Goal: Transaction & Acquisition: Obtain resource

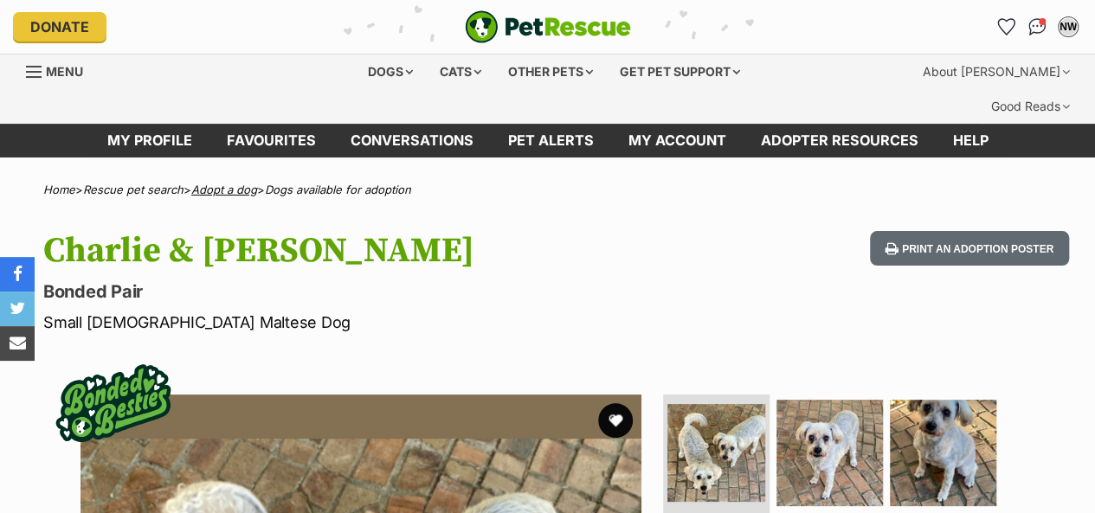
click at [249, 183] on link "Adopt a dog" at bounding box center [224, 190] width 66 height 14
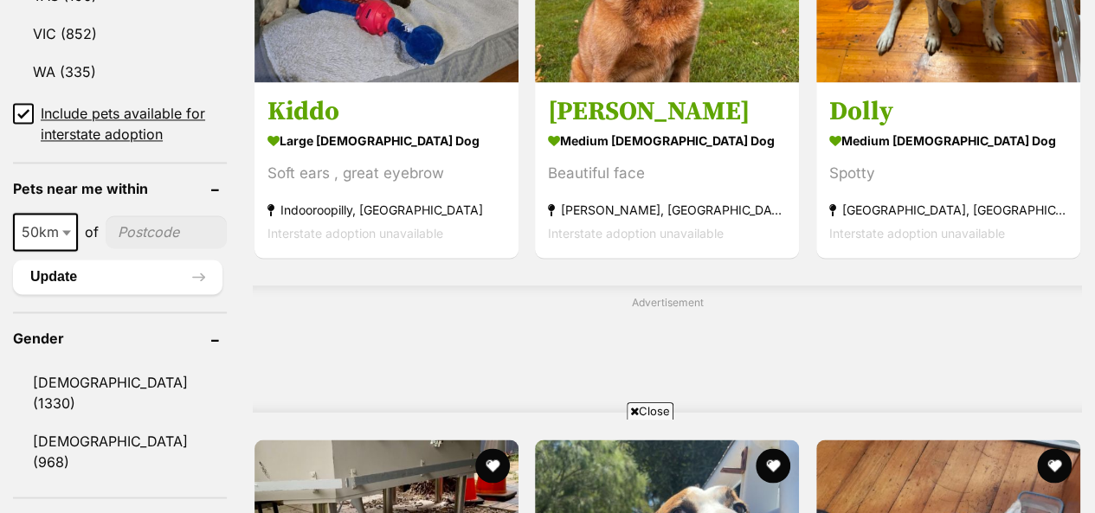
scroll to position [1299, 0]
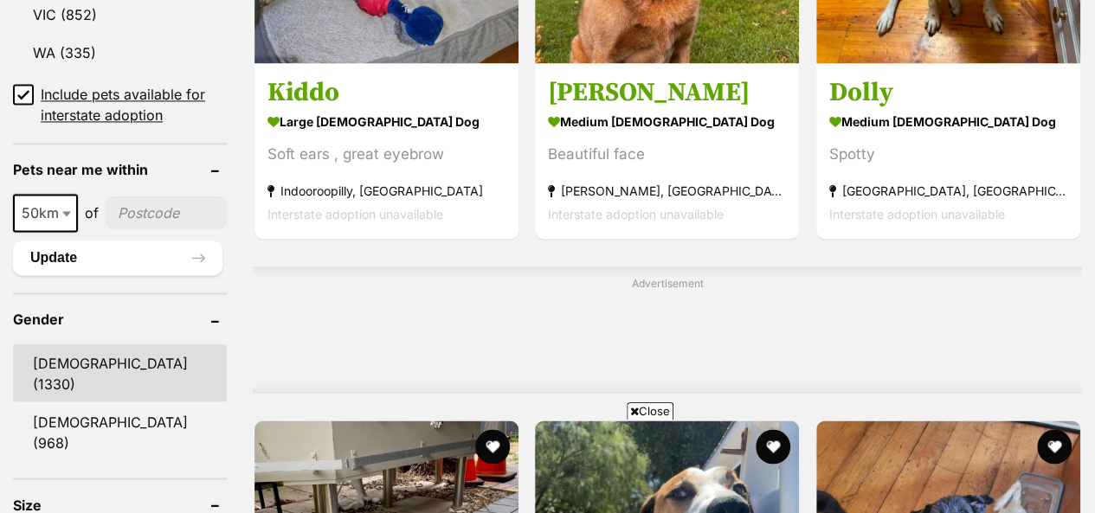
click at [75, 345] on link "[DEMOGRAPHIC_DATA] (1330)" at bounding box center [120, 373] width 214 height 57
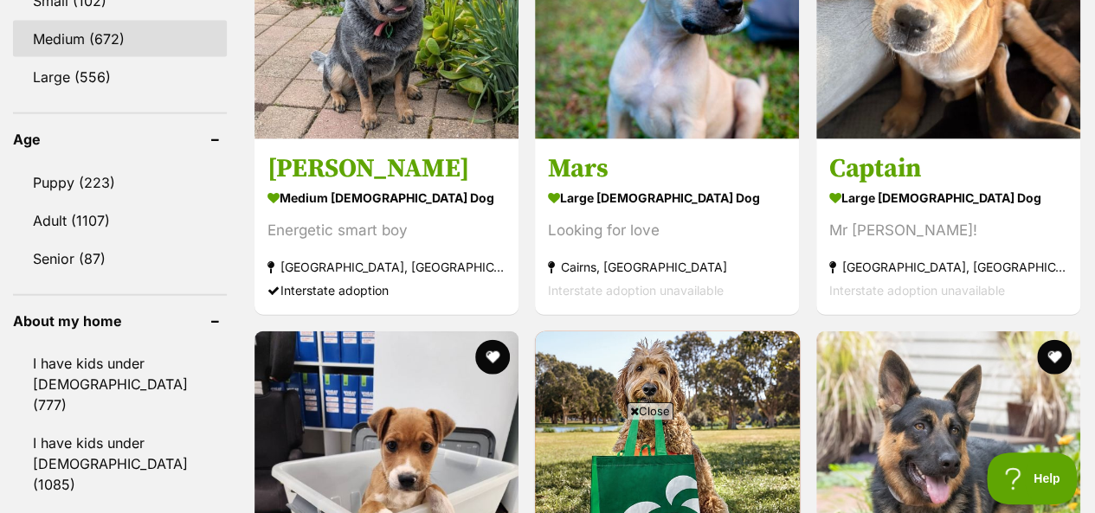
scroll to position [1385, 0]
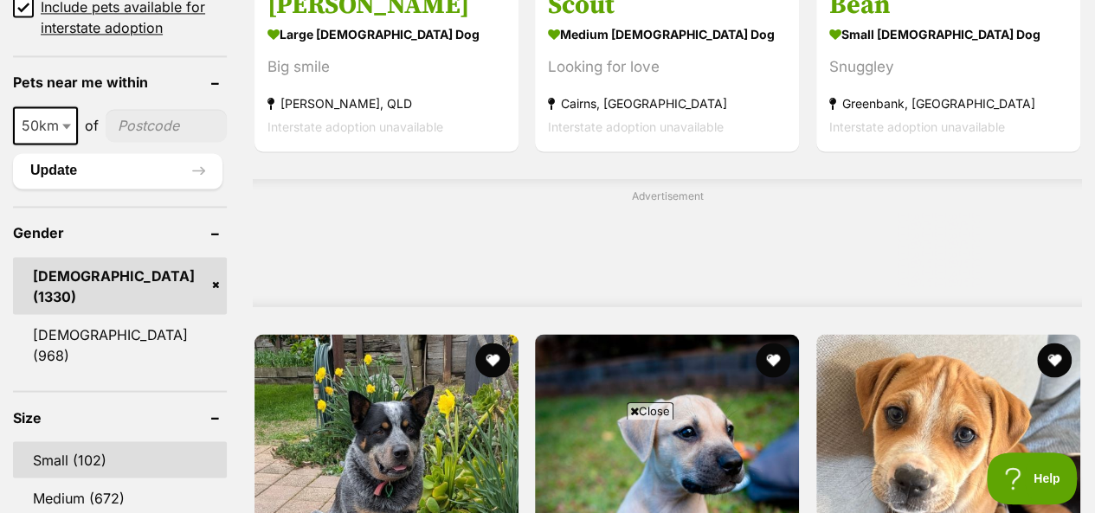
click at [97, 442] on link "Small (102)" at bounding box center [120, 460] width 214 height 36
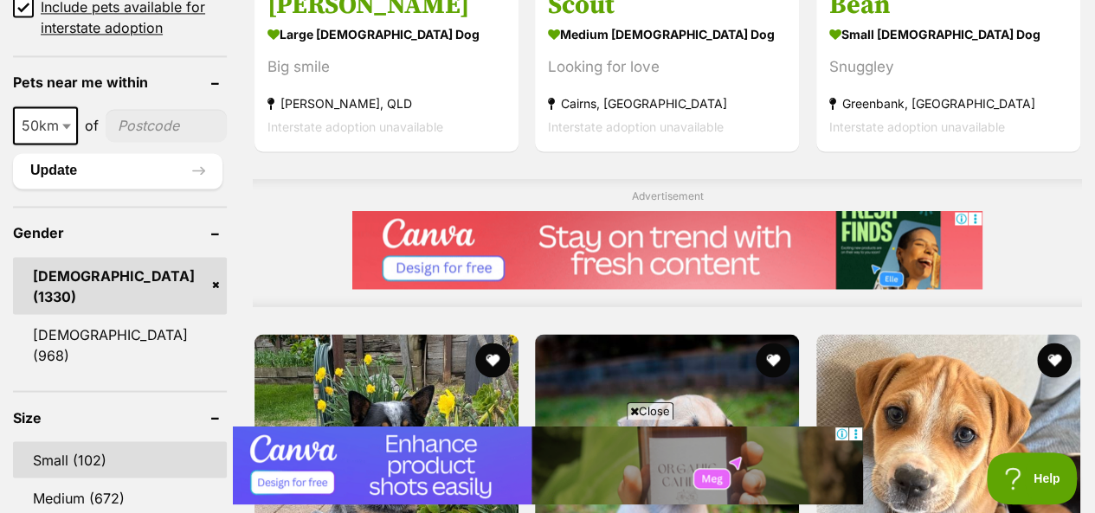
scroll to position [0, 0]
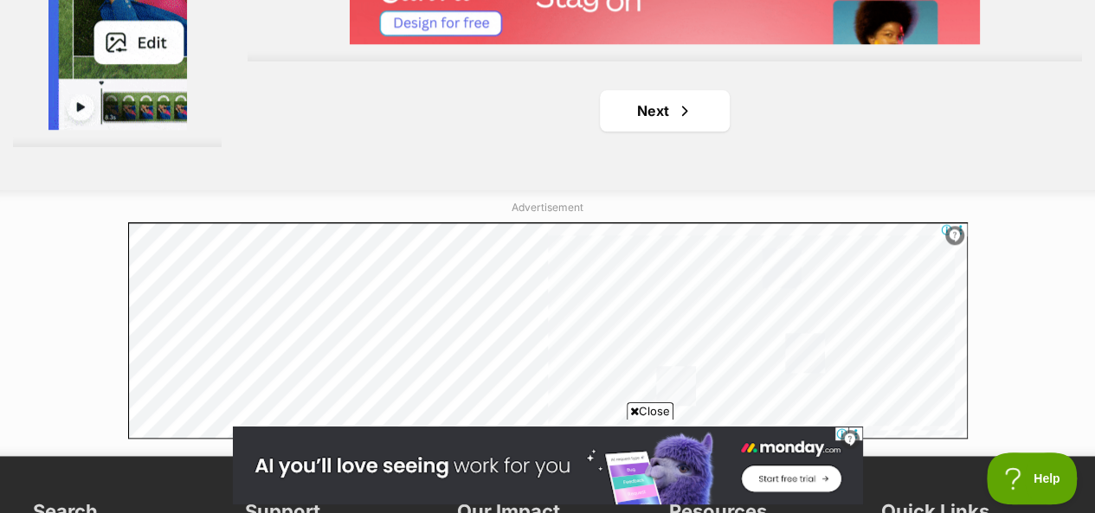
scroll to position [4270, 0]
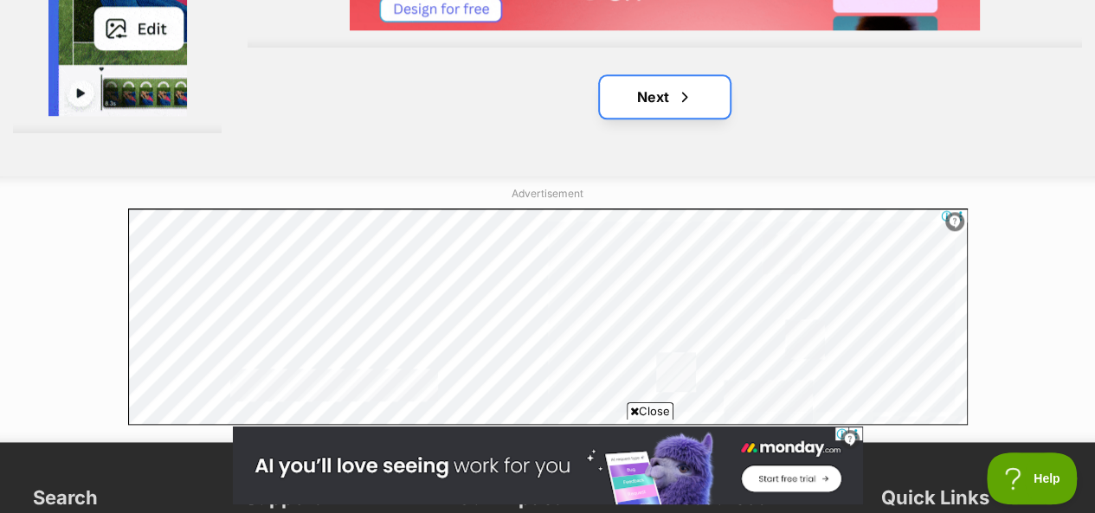
click at [679, 76] on link "Next" at bounding box center [665, 97] width 130 height 42
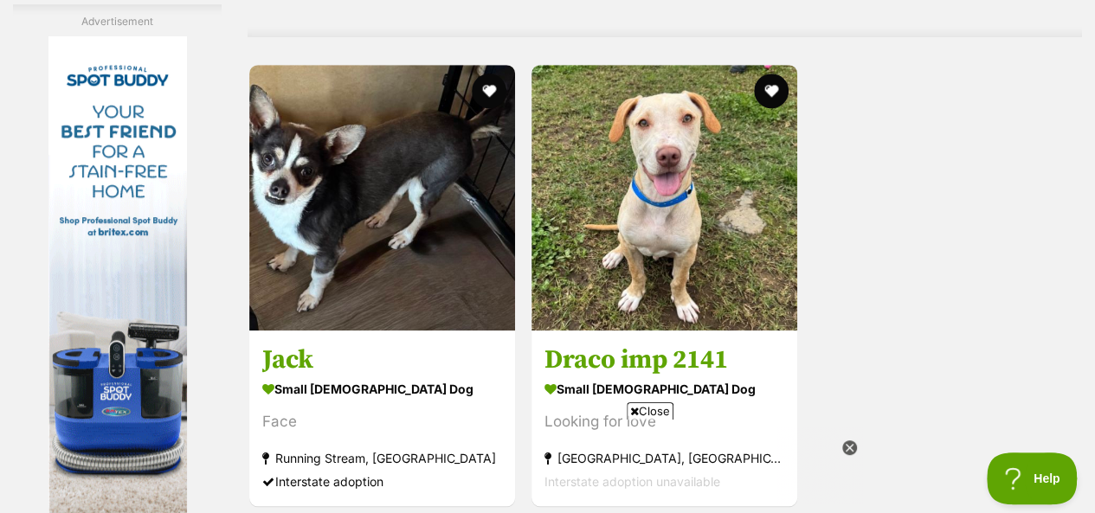
scroll to position [3957, 0]
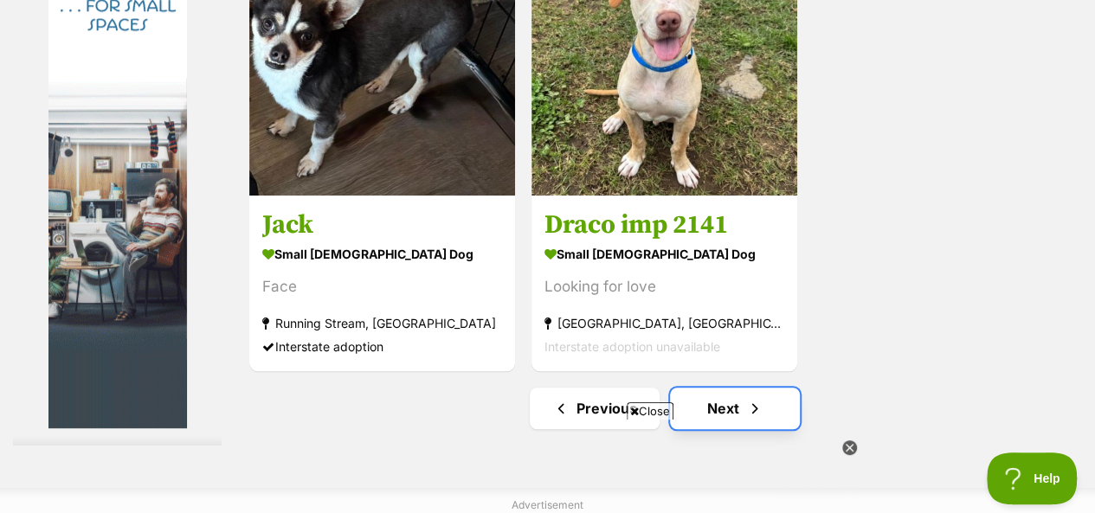
click at [729, 388] on link "Next" at bounding box center [735, 409] width 130 height 42
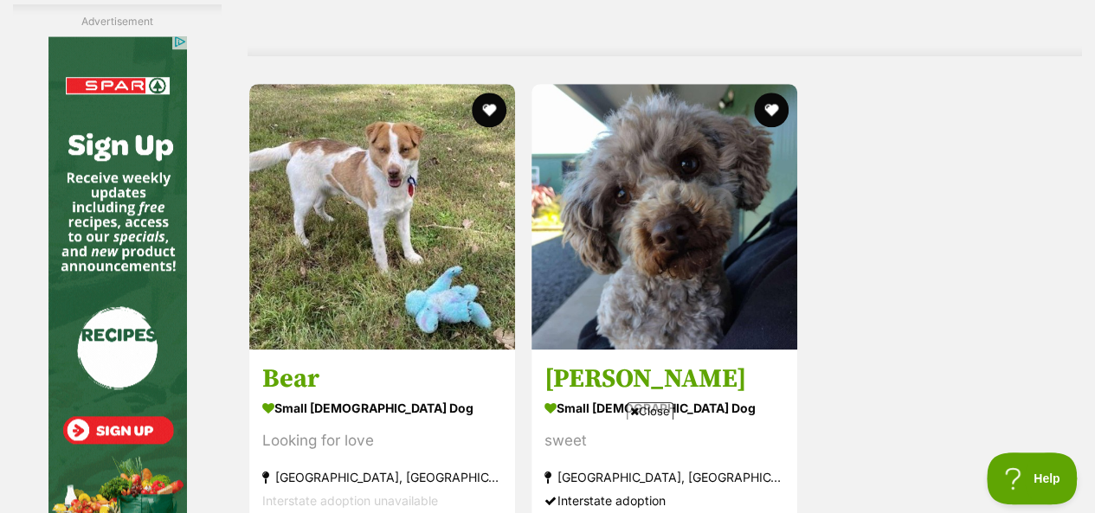
scroll to position [4284, 0]
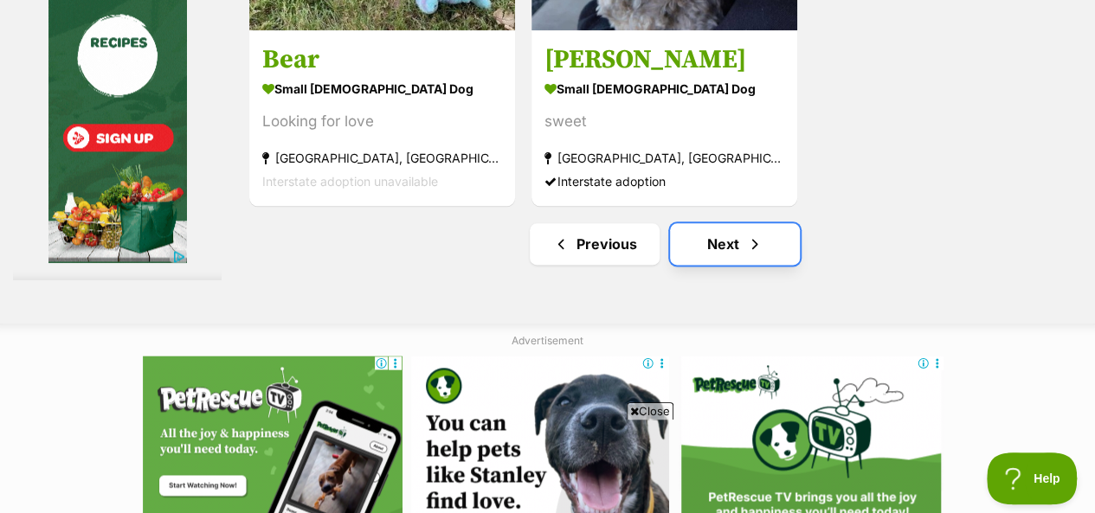
click at [756, 234] on span "Next page" at bounding box center [754, 244] width 17 height 21
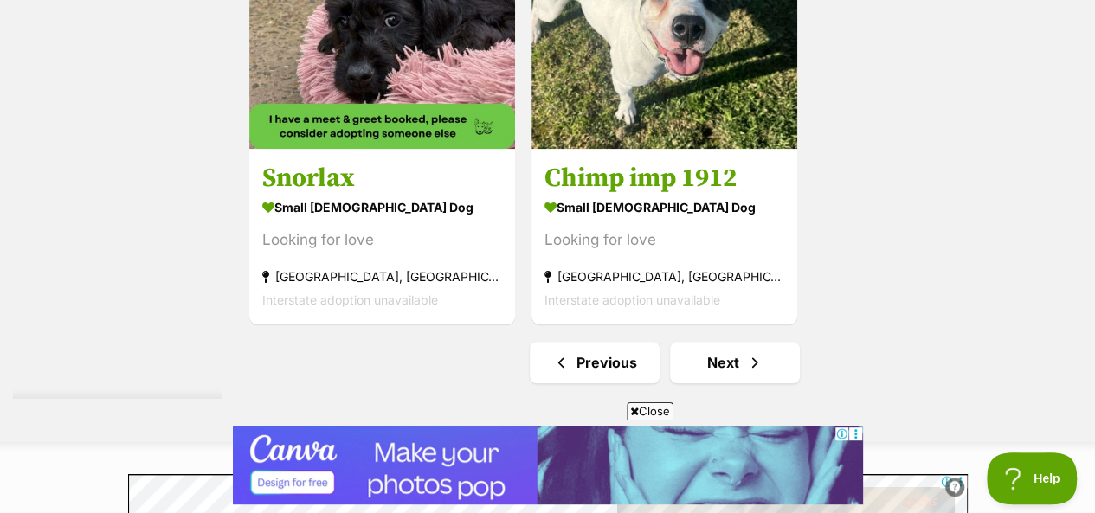
scroll to position [4049, 0]
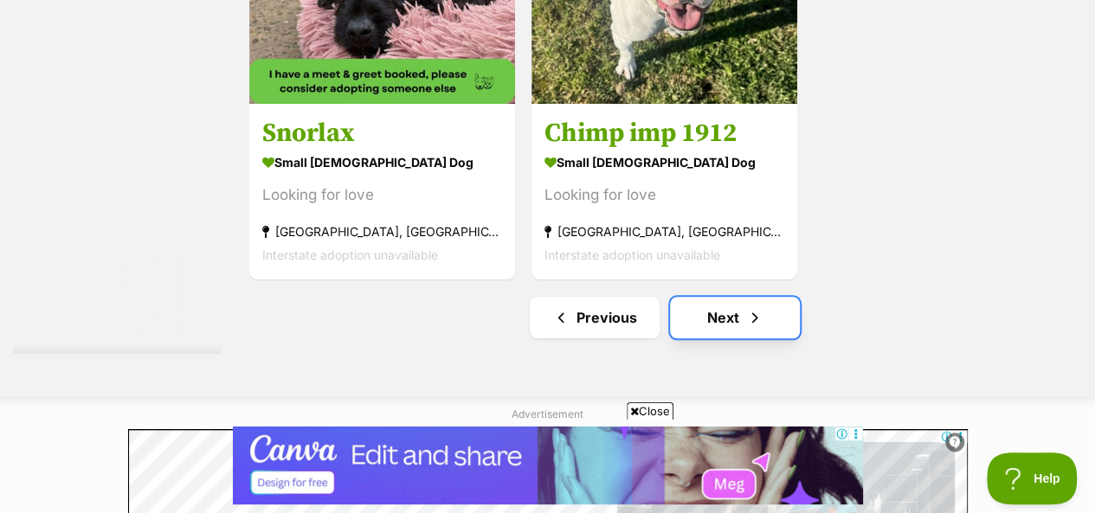
click at [714, 297] on link "Next" at bounding box center [735, 318] width 130 height 42
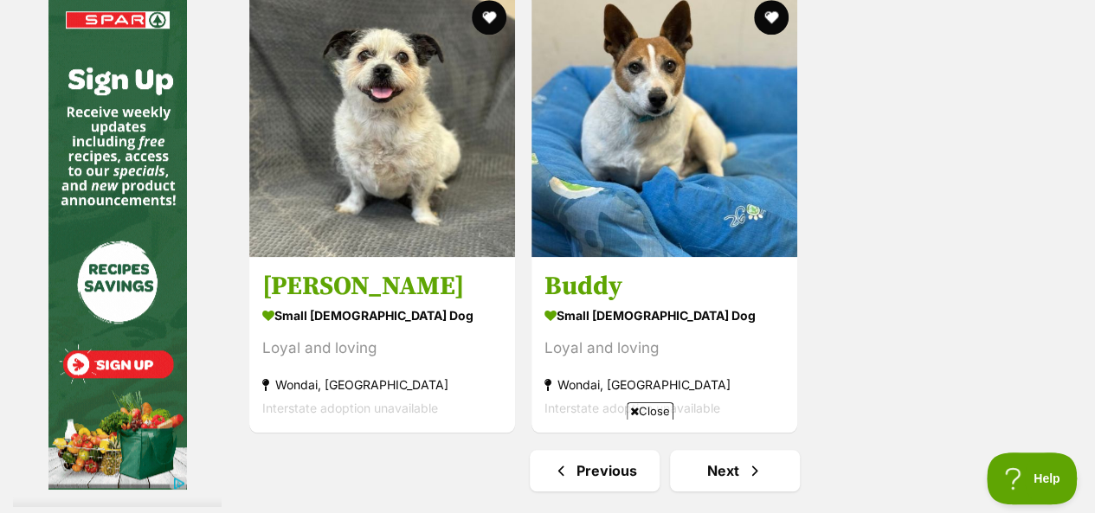
scroll to position [4155, 0]
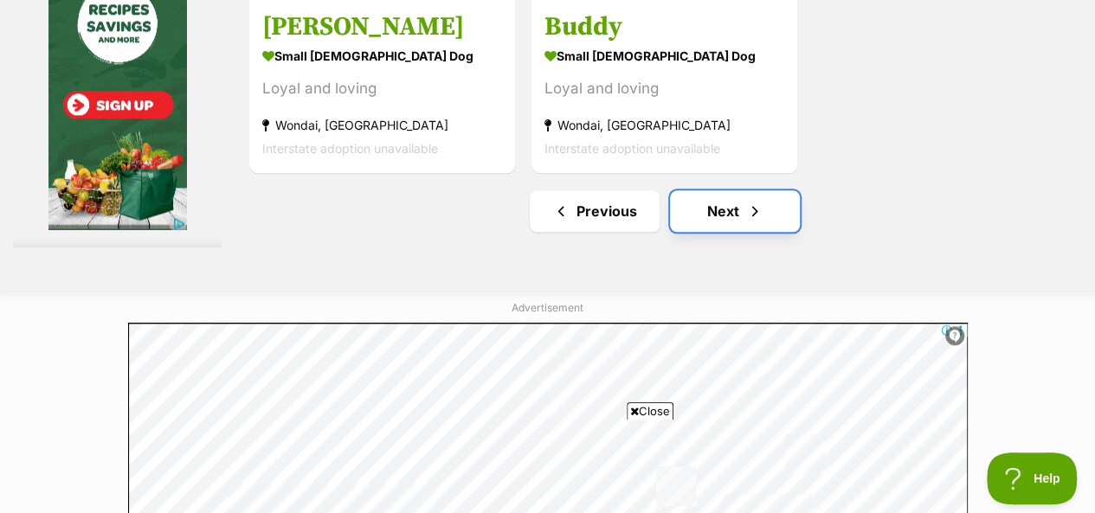
click at [705, 190] on link "Next" at bounding box center [735, 211] width 130 height 42
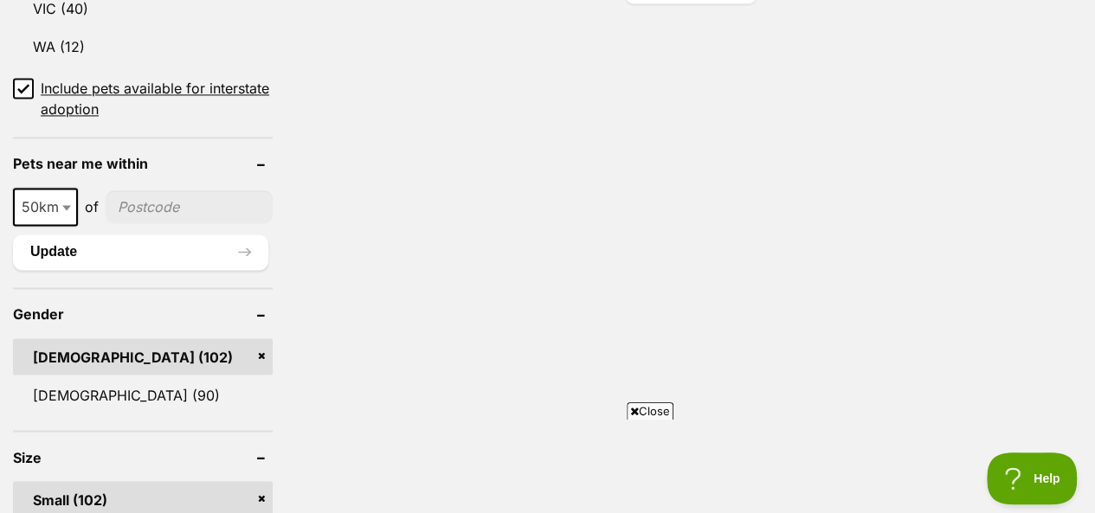
scroll to position [1426, 0]
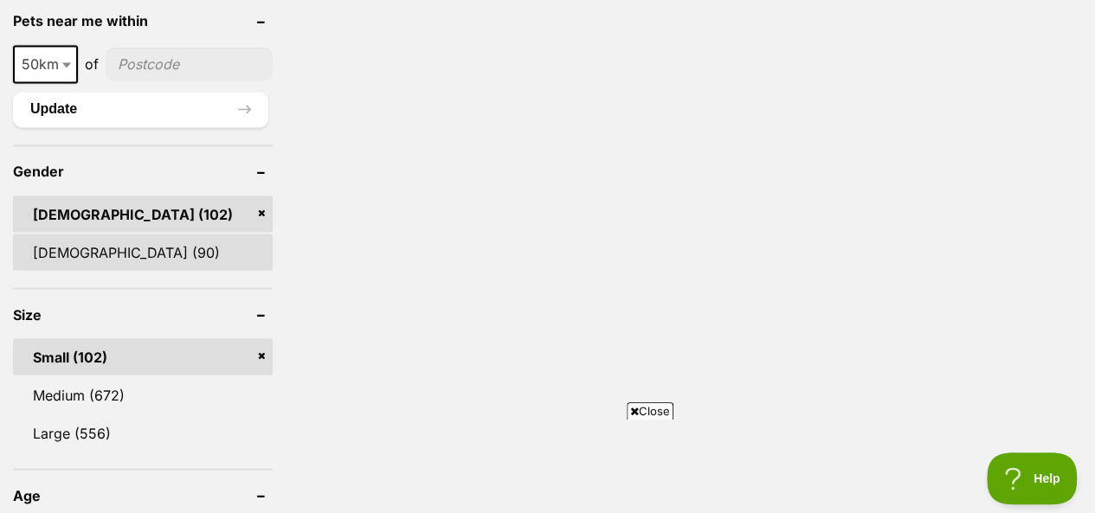
click at [100, 234] on link "Female (90)" at bounding box center [143, 252] width 260 height 36
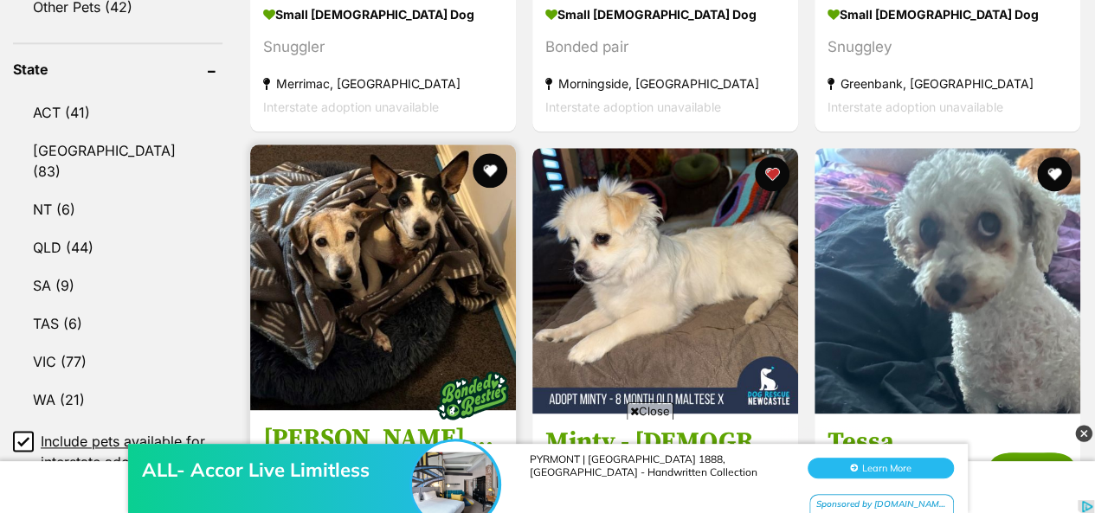
scroll to position [952, 0]
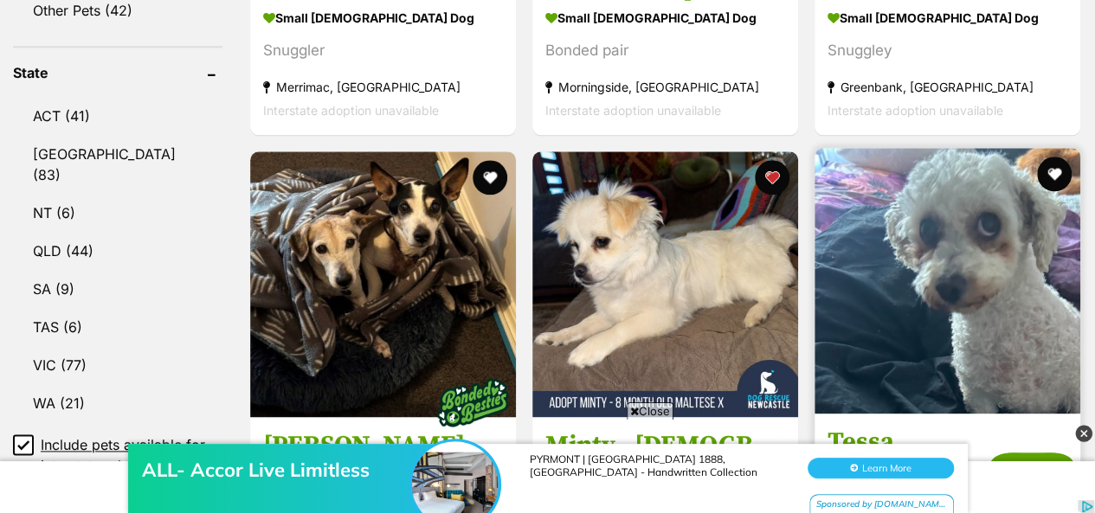
click at [881, 261] on img at bounding box center [948, 281] width 266 height 266
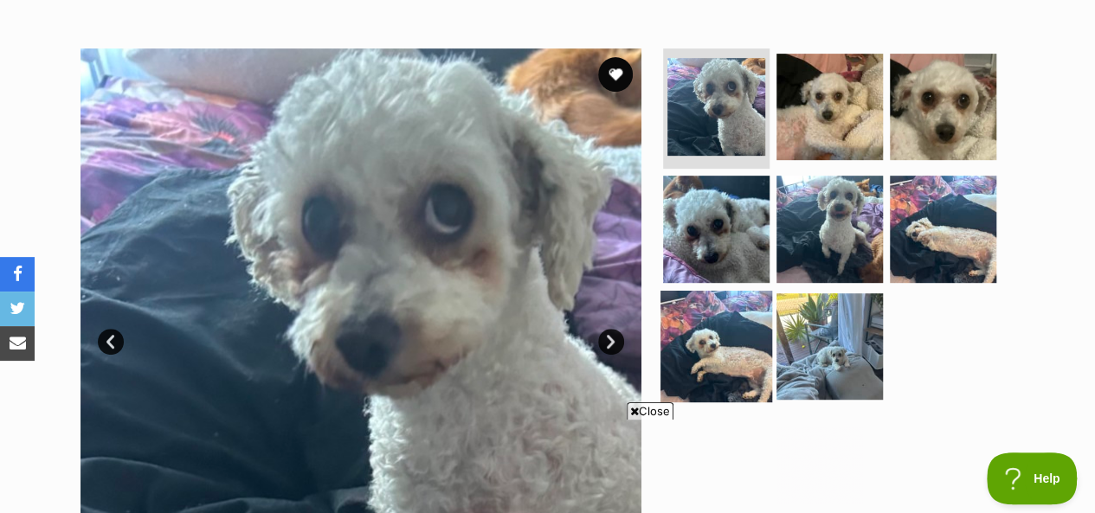
click at [726, 323] on img at bounding box center [717, 347] width 112 height 112
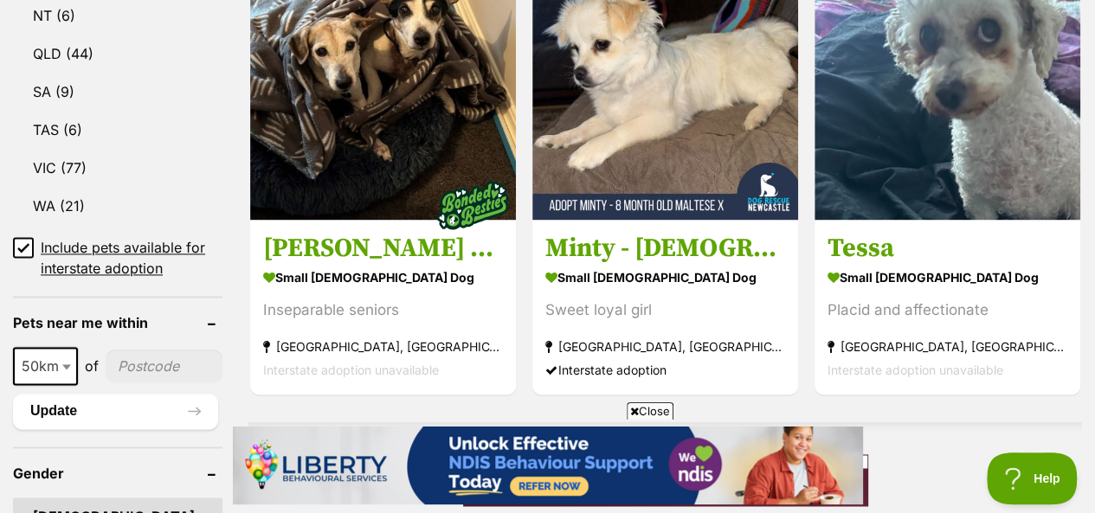
scroll to position [1126, 0]
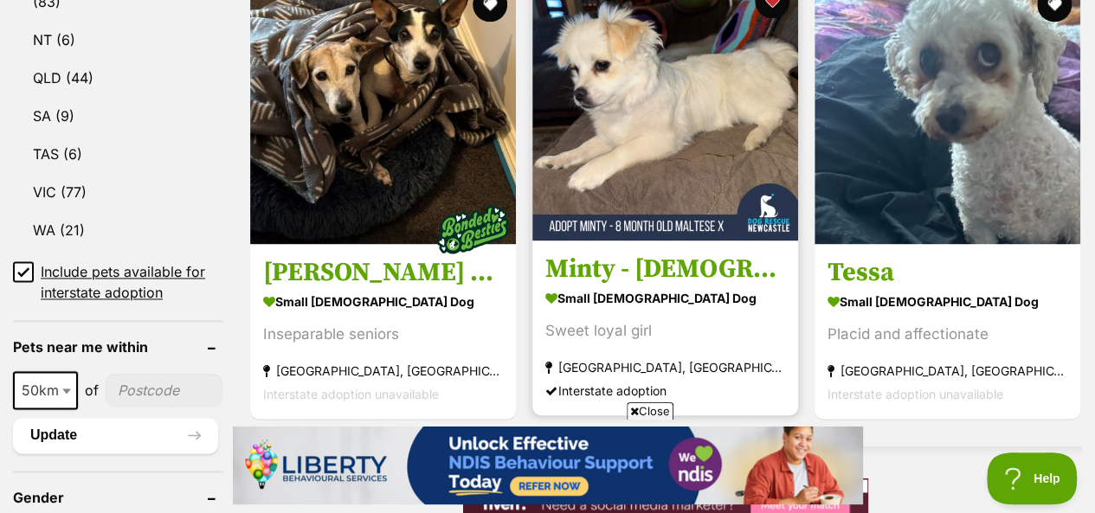
click at [636, 155] on img at bounding box center [666, 108] width 266 height 266
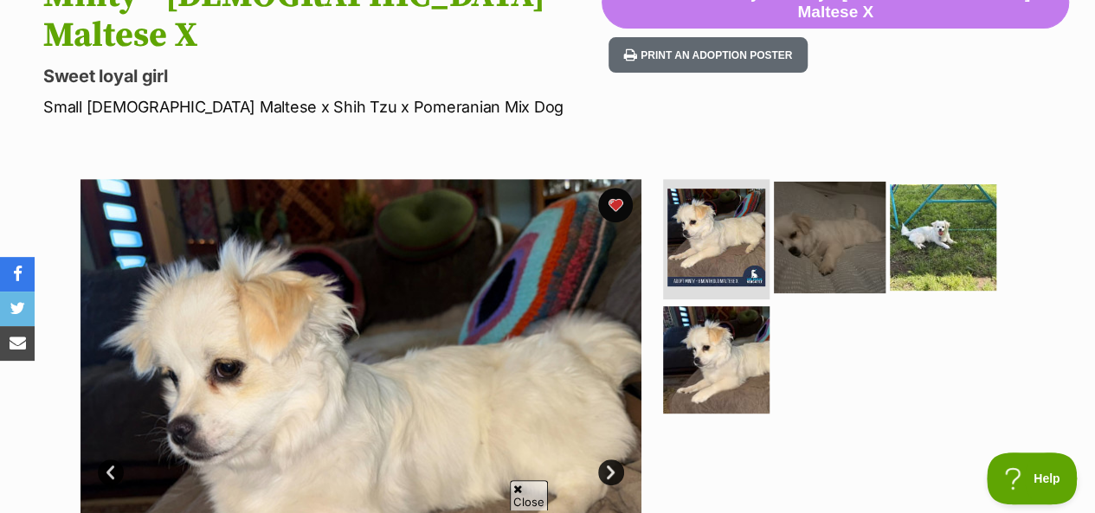
scroll to position [260, 0]
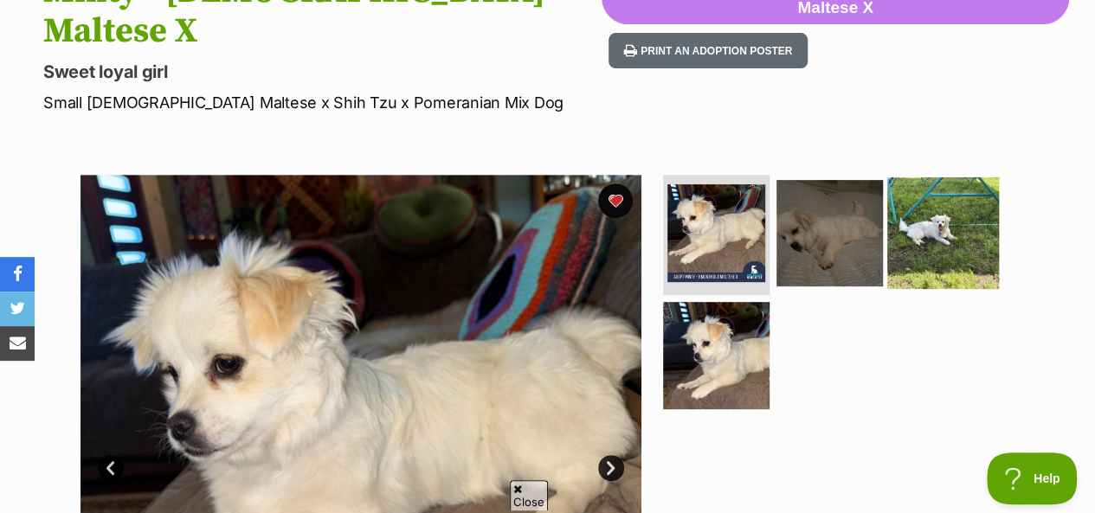
click at [918, 177] on img at bounding box center [944, 233] width 112 height 112
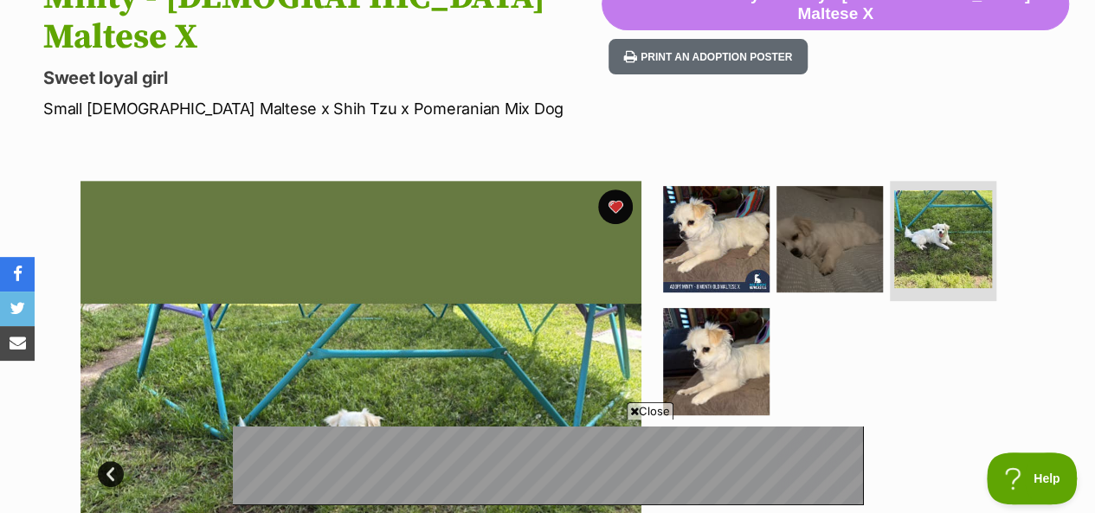
scroll to position [173, 0]
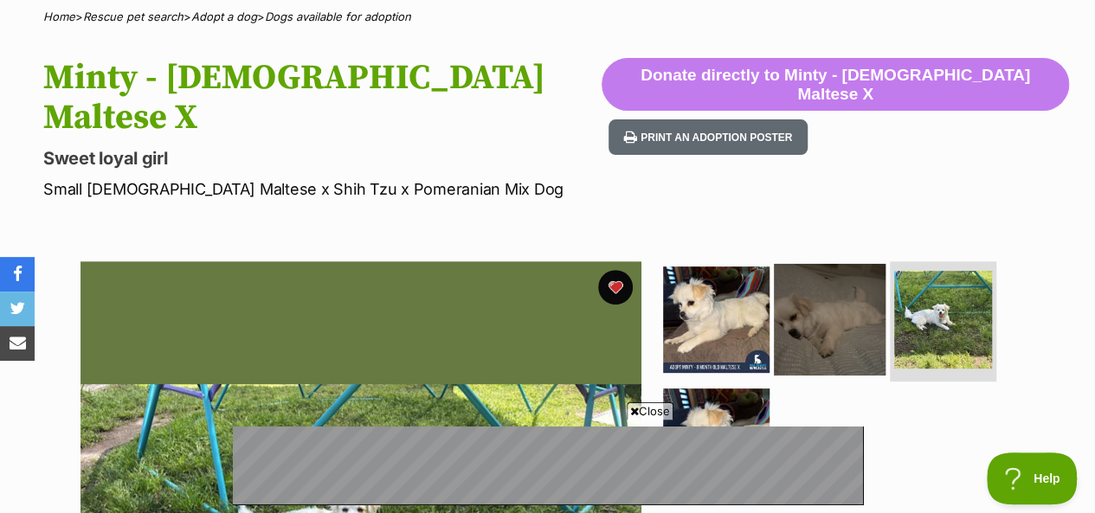
click at [800, 263] on img at bounding box center [830, 319] width 112 height 112
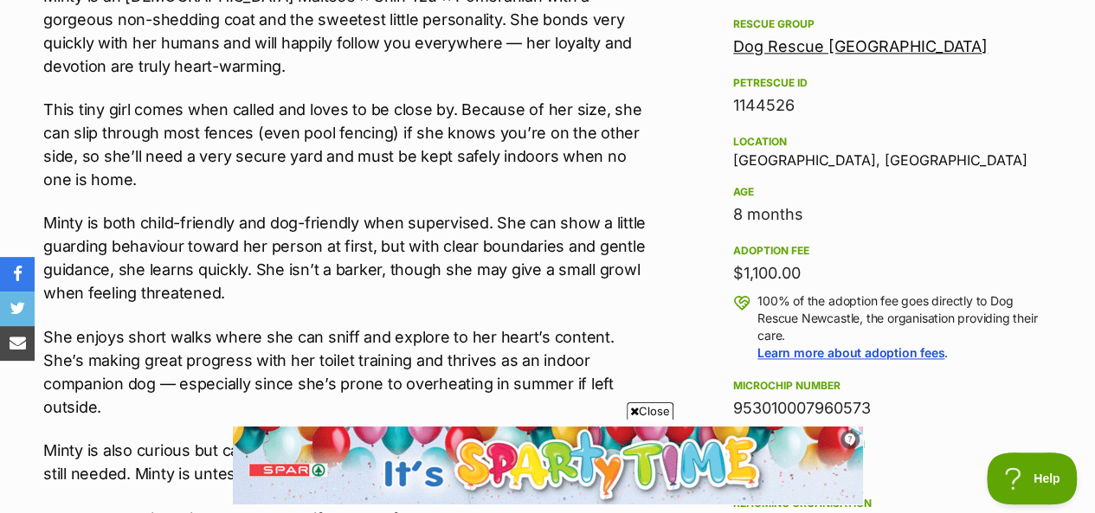
scroll to position [1212, 0]
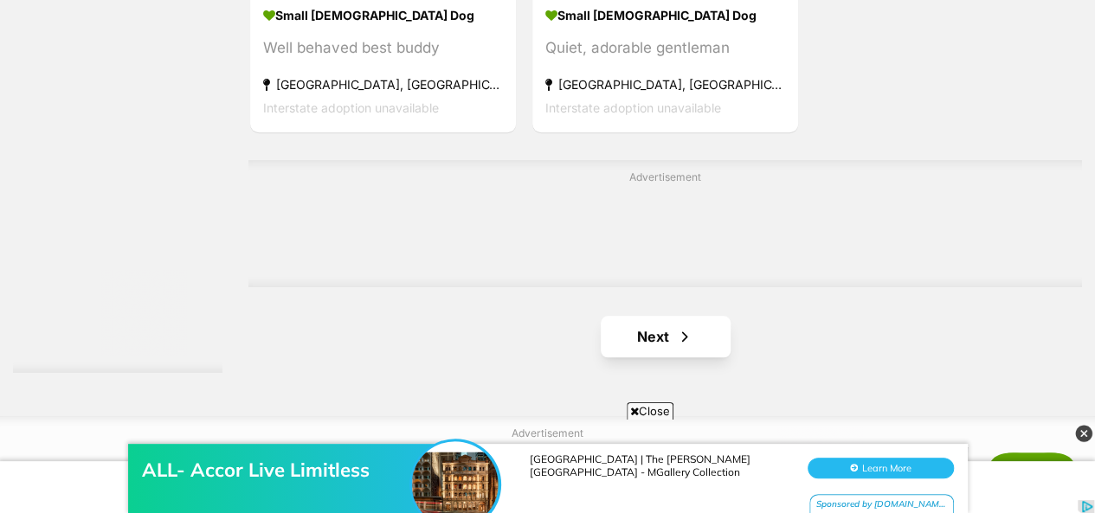
scroll to position [4059, 0]
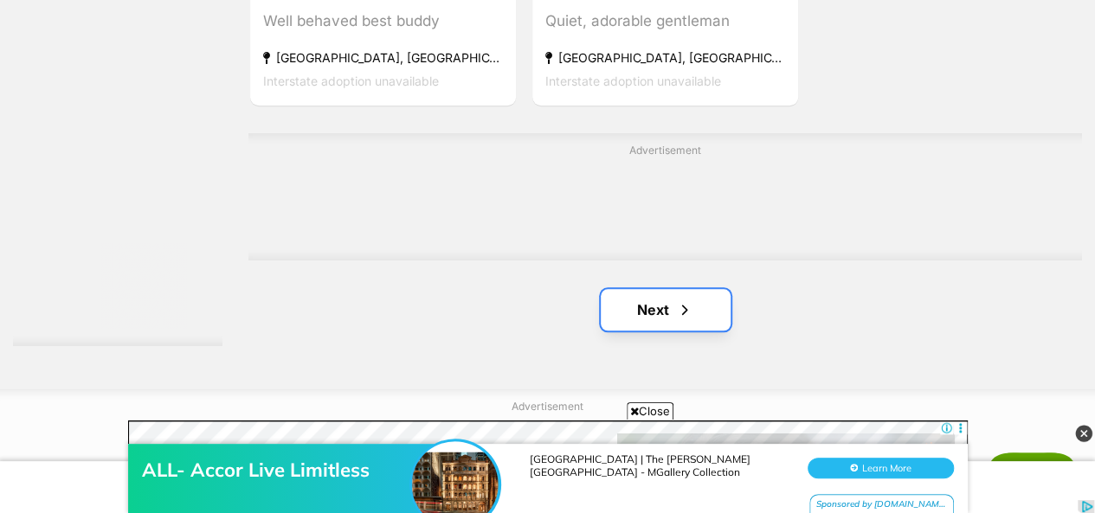
click at [676, 300] on span "Next page" at bounding box center [684, 310] width 17 height 21
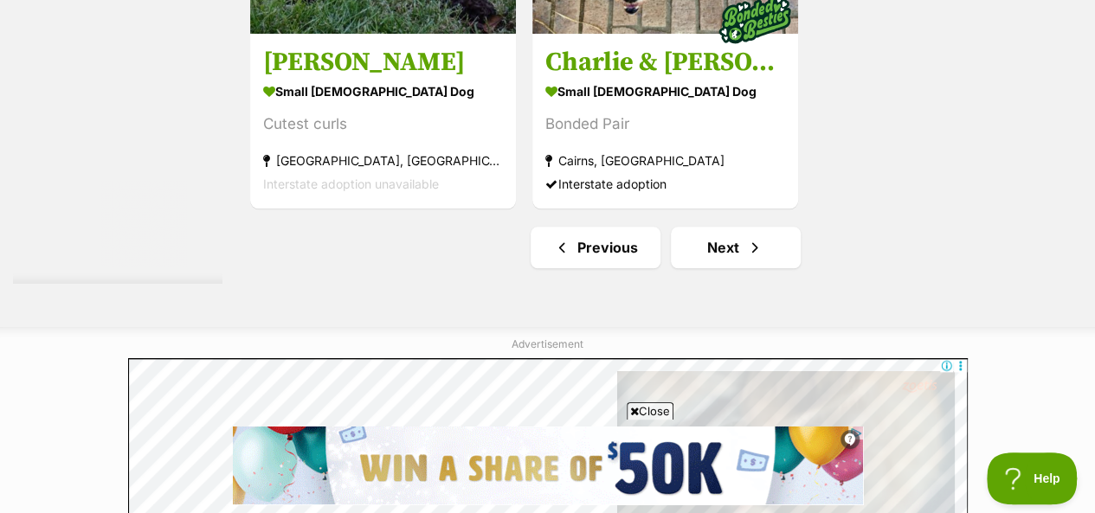
scroll to position [4156, 0]
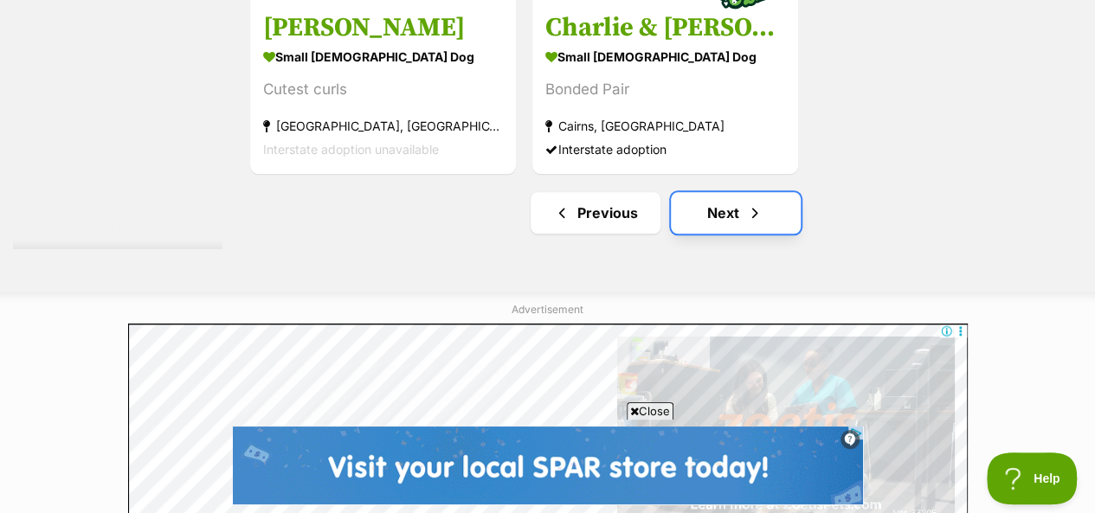
click at [722, 192] on link "Next" at bounding box center [736, 213] width 130 height 42
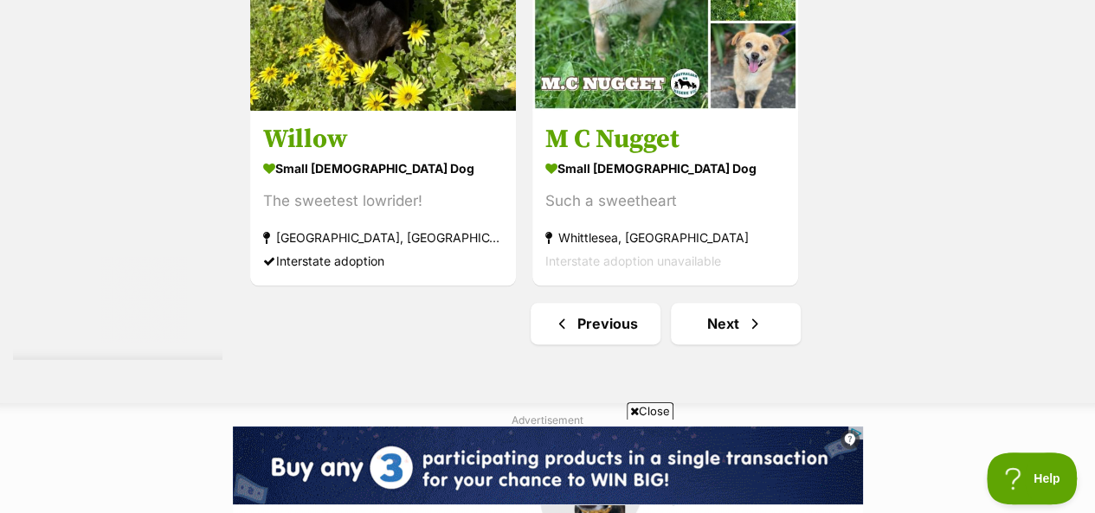
scroll to position [4330, 0]
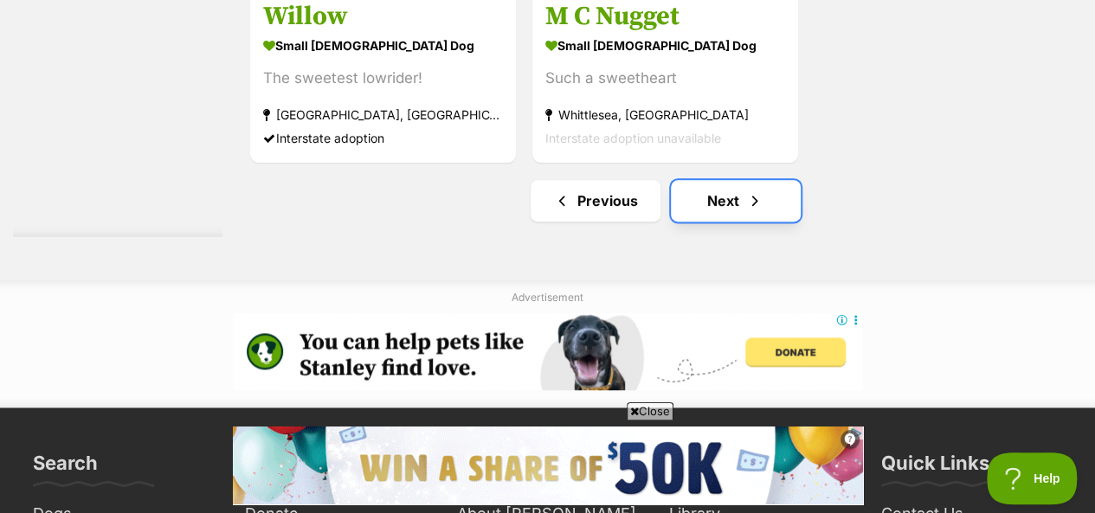
click link "Next"
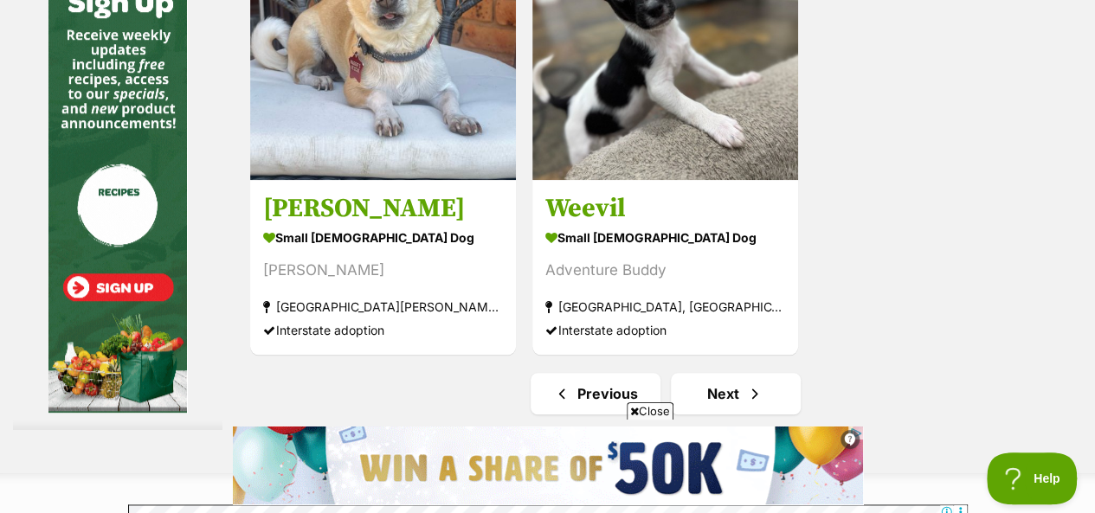
scroll to position [4070, 0]
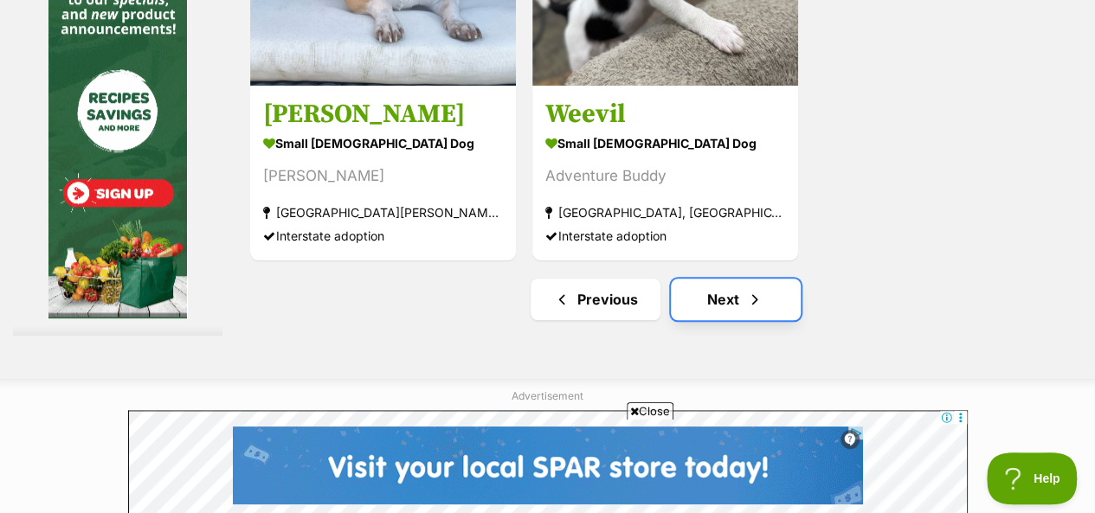
click at [739, 279] on link "Next" at bounding box center [736, 300] width 130 height 42
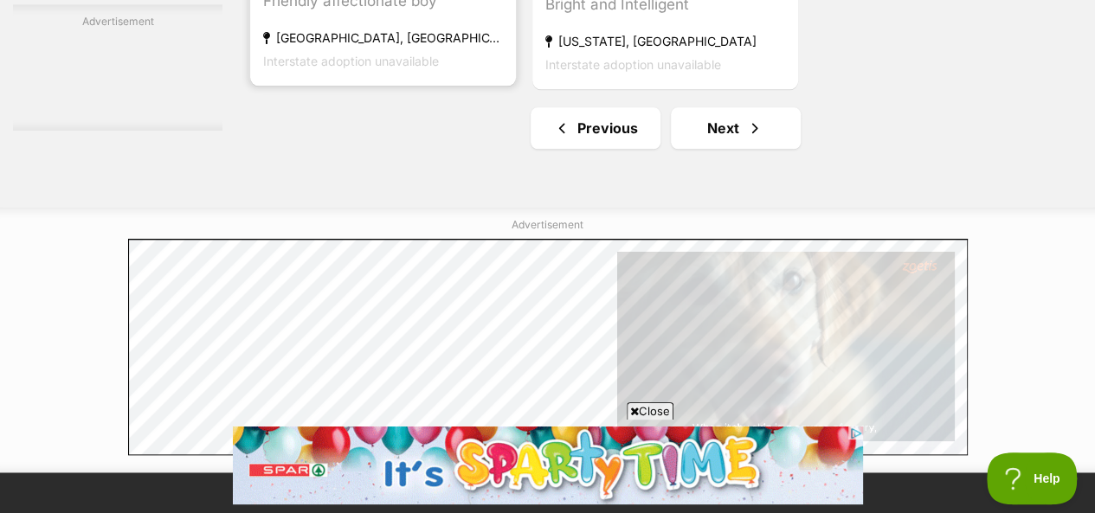
scroll to position [4243, 0]
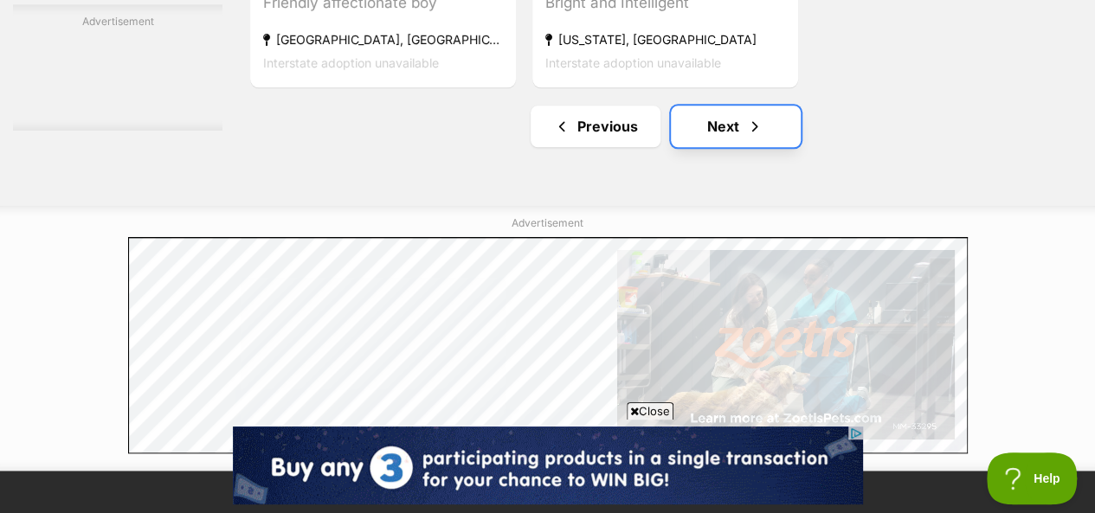
click at [713, 106] on link "Next" at bounding box center [736, 127] width 130 height 42
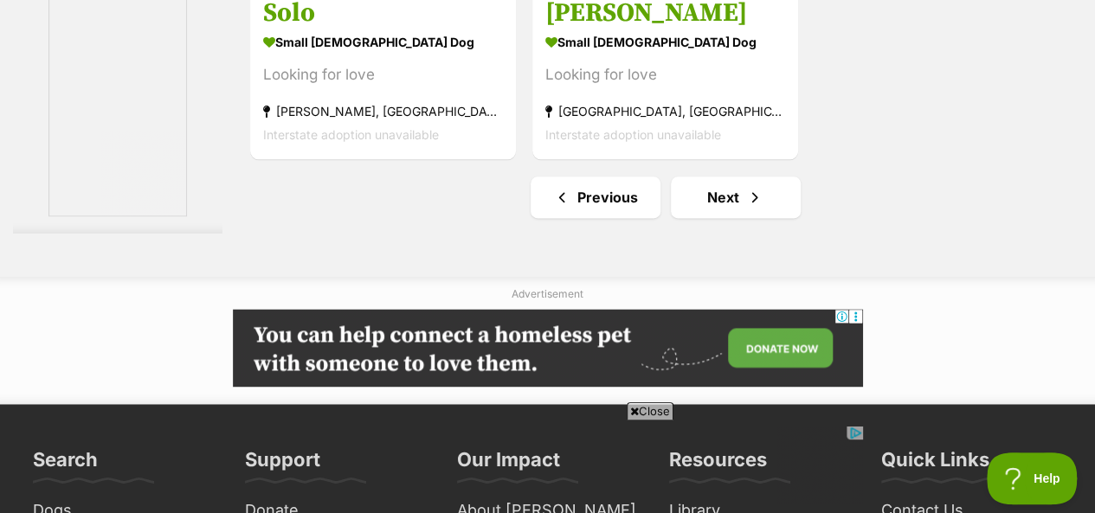
scroll to position [4416, 0]
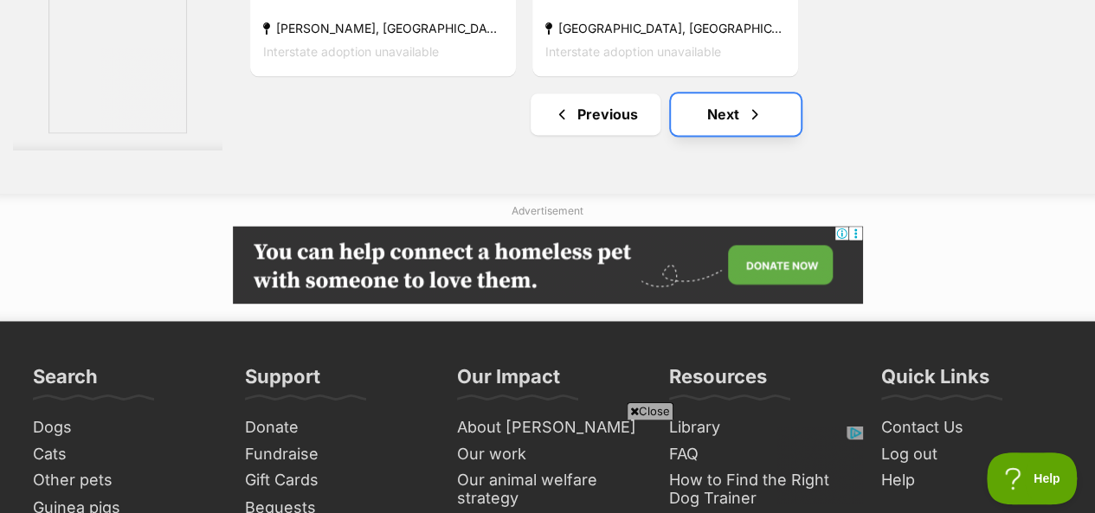
click at [752, 94] on link "Next" at bounding box center [736, 115] width 130 height 42
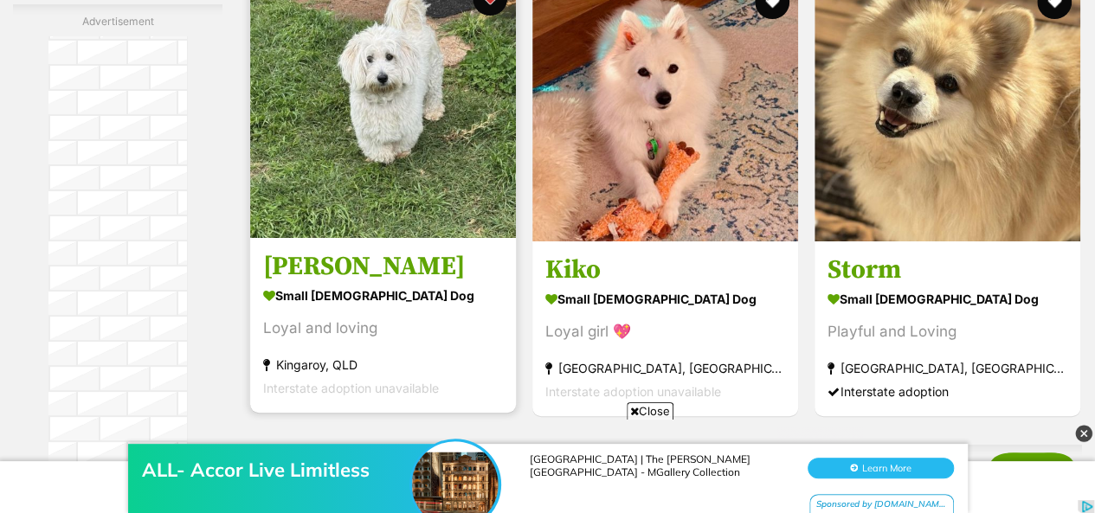
scroll to position [3204, 0]
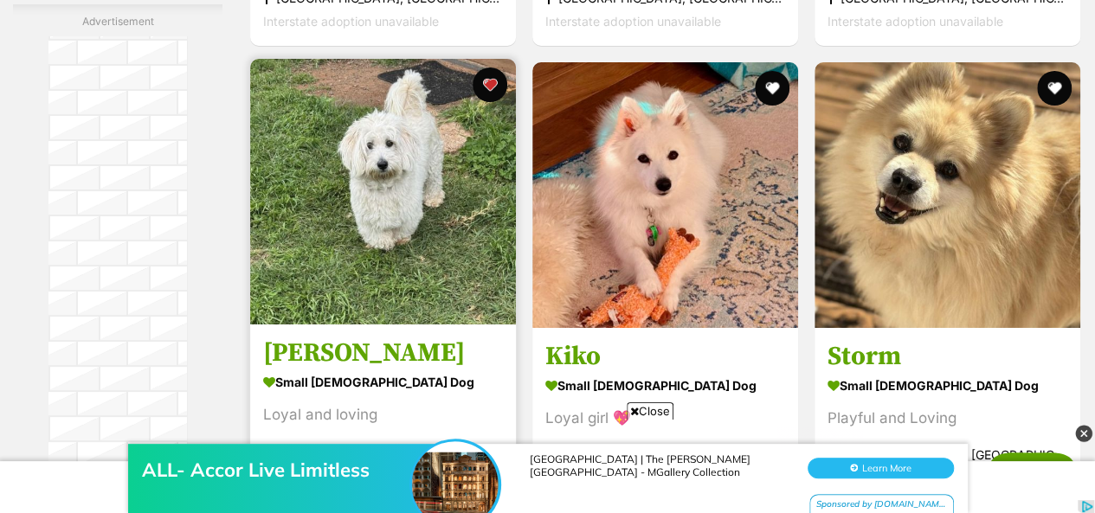
click at [358, 229] on img at bounding box center [383, 192] width 266 height 266
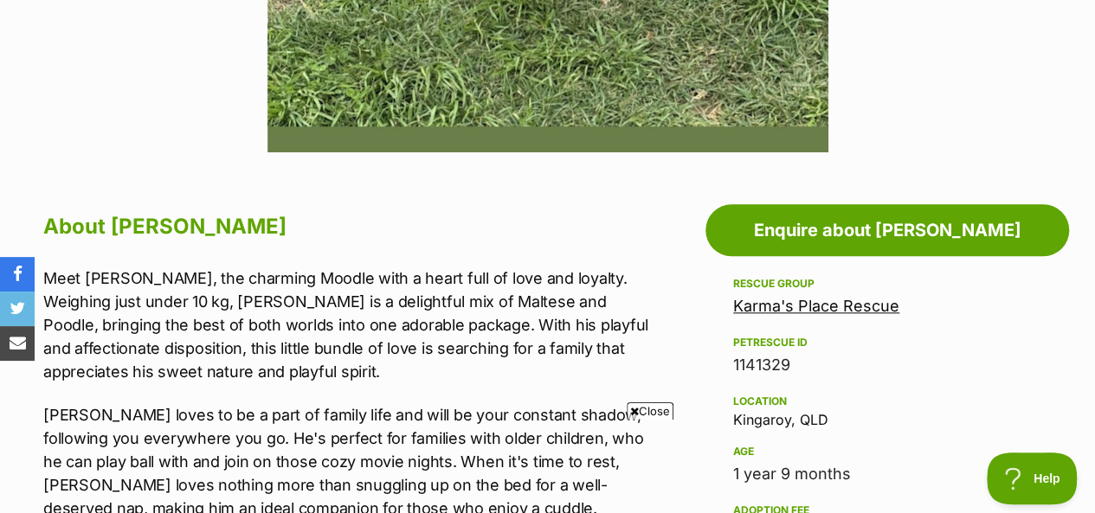
scroll to position [779, 0]
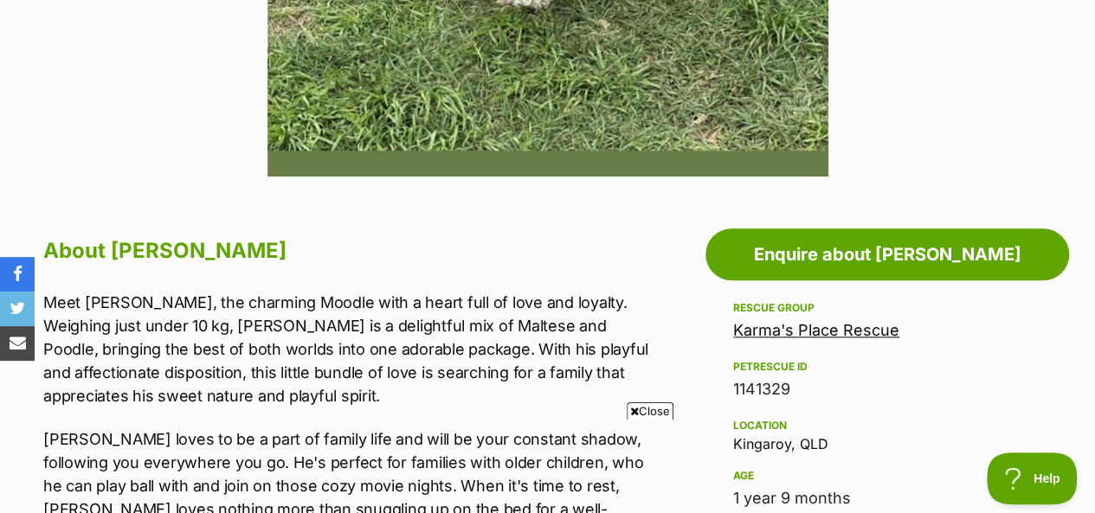
click at [818, 321] on link "Karma's Place Rescue" at bounding box center [816, 330] width 166 height 18
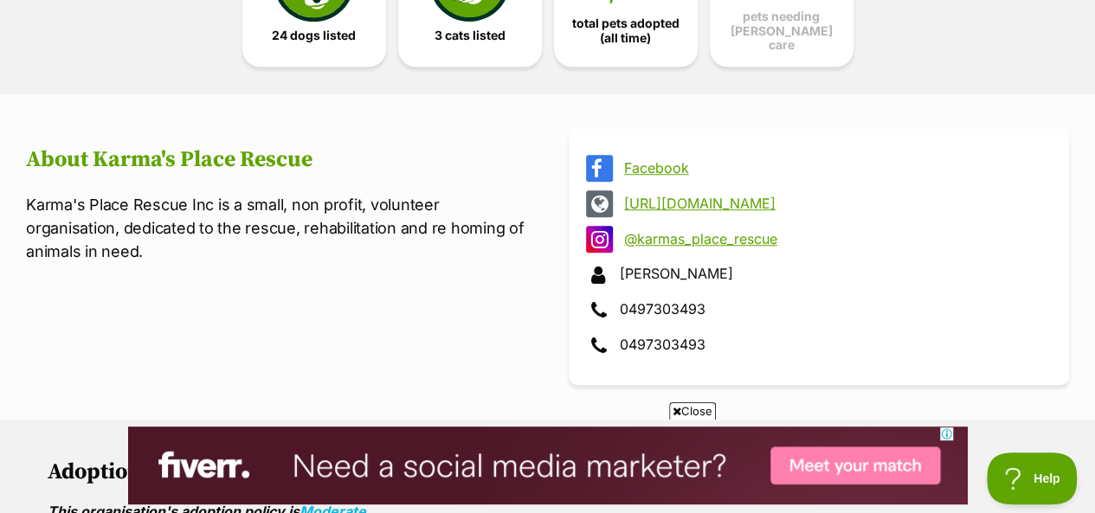
scroll to position [606, 0]
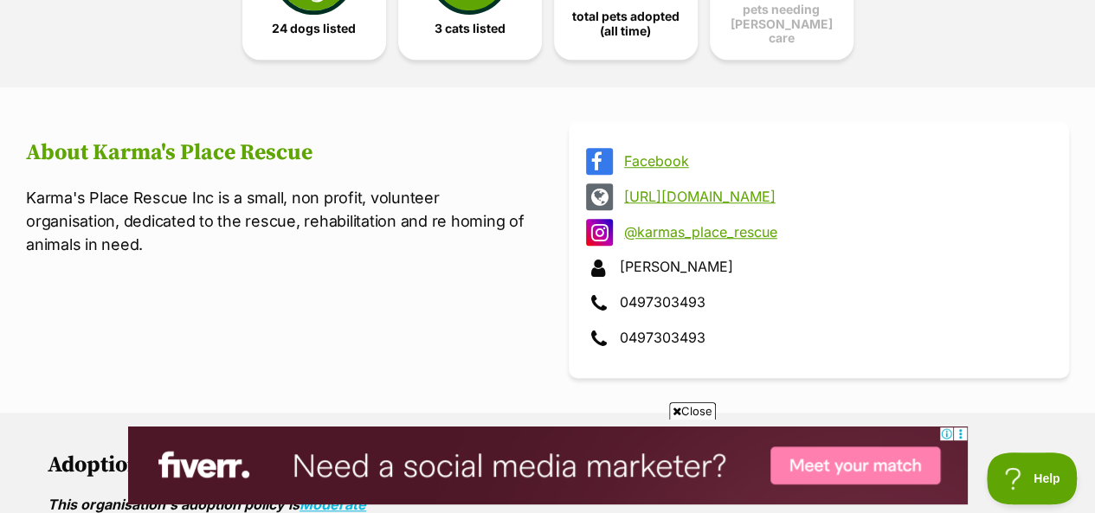
click at [821, 189] on link "[URL][DOMAIN_NAME]" at bounding box center [834, 197] width 421 height 16
